Goal: Use online tool/utility

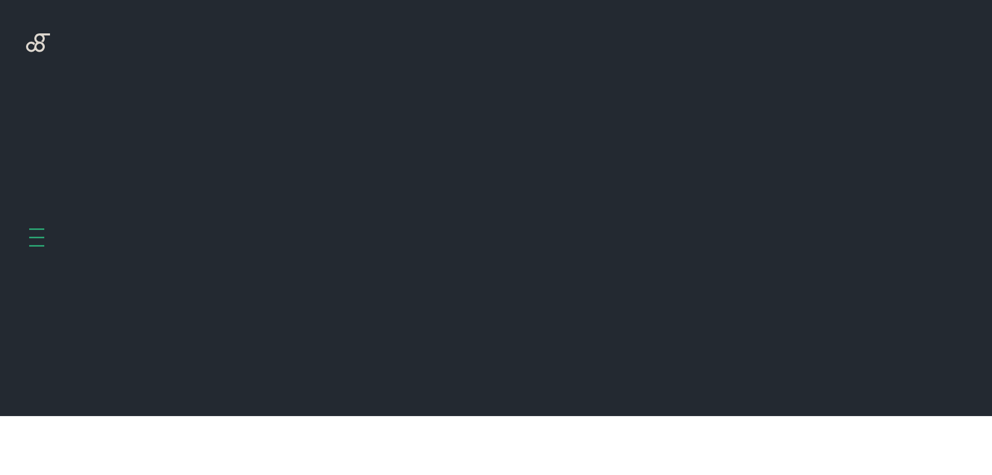
scroll to position [416, 0]
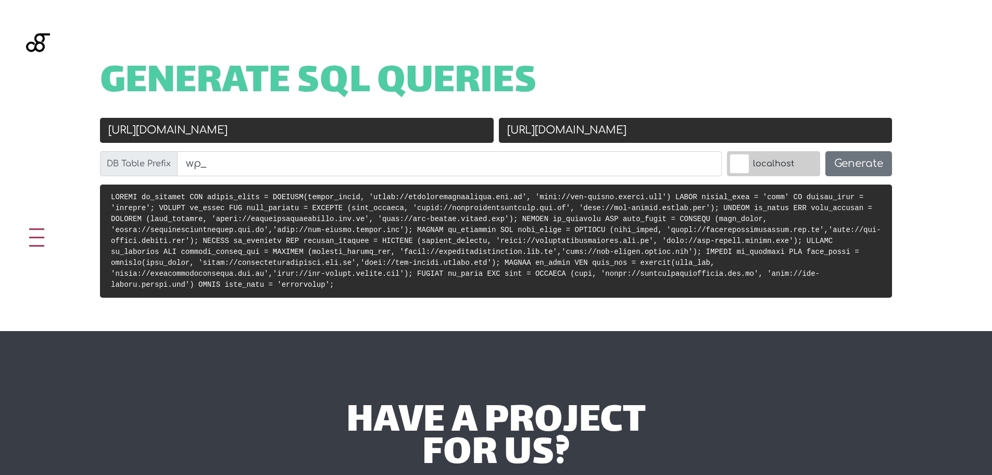
click at [398, 128] on input "https://riobonitoembalagens.com.br" at bounding box center [297, 130] width 394 height 25
paste input "://localhost:8001"
type input "[URL]"
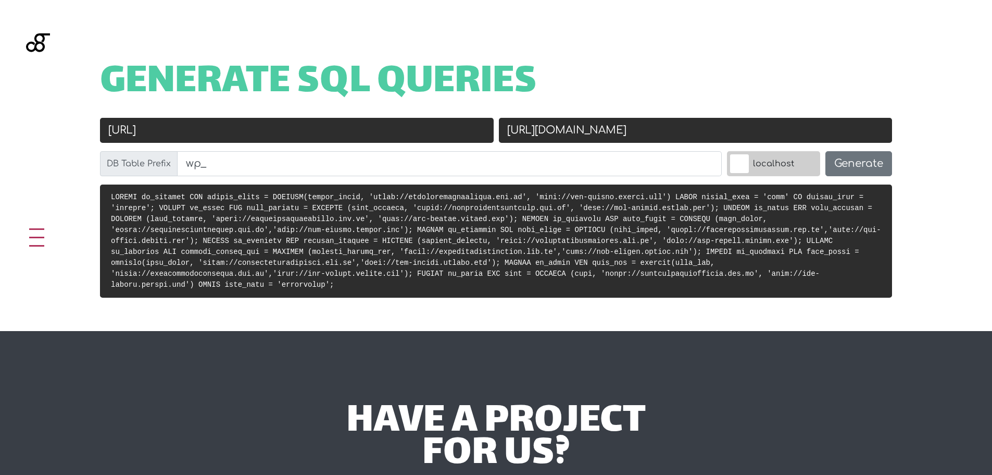
click at [685, 136] on input "http://rio-bonito.docker.com" at bounding box center [696, 130] width 394 height 25
paste input "acig.docker.com/clube-beneficios"
type input "[URL][DOMAIN_NAME]"
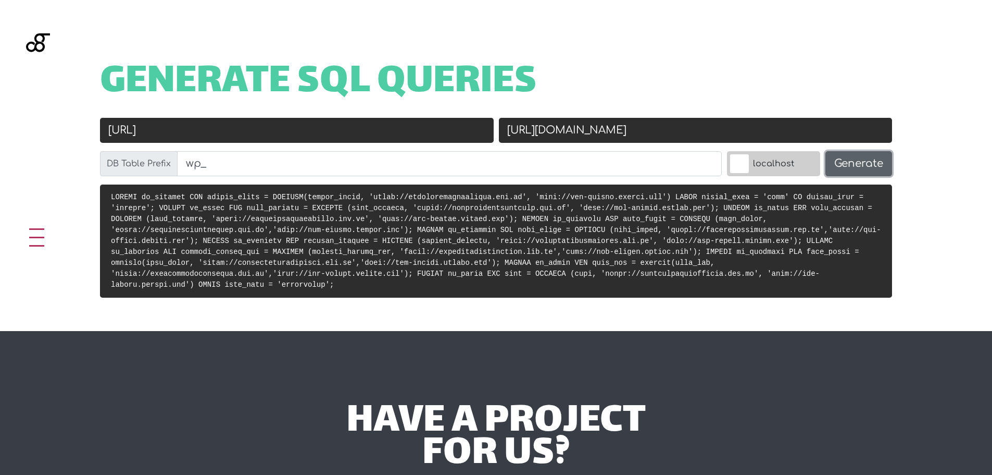
click at [850, 154] on button "Generate" at bounding box center [859, 163] width 67 height 25
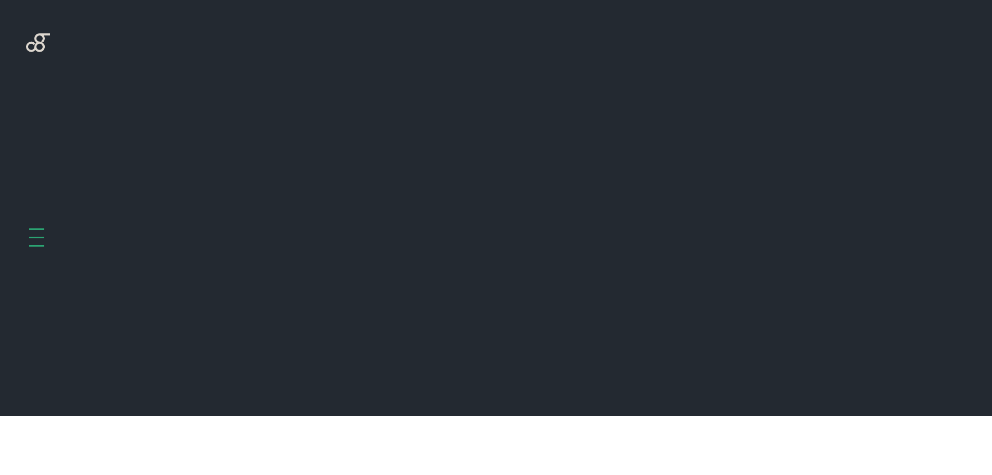
scroll to position [416, 0]
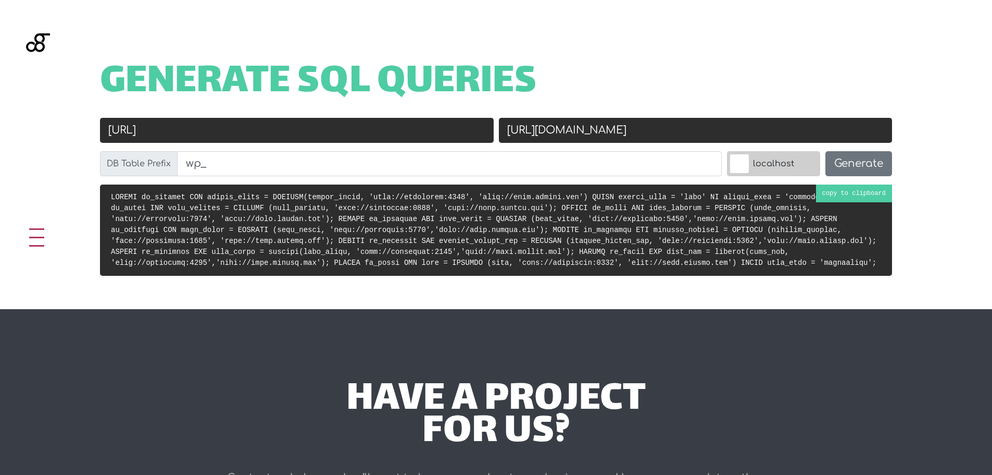
click at [424, 241] on code at bounding box center [494, 230] width 766 height 74
